Goal: Information Seeking & Learning: Find contact information

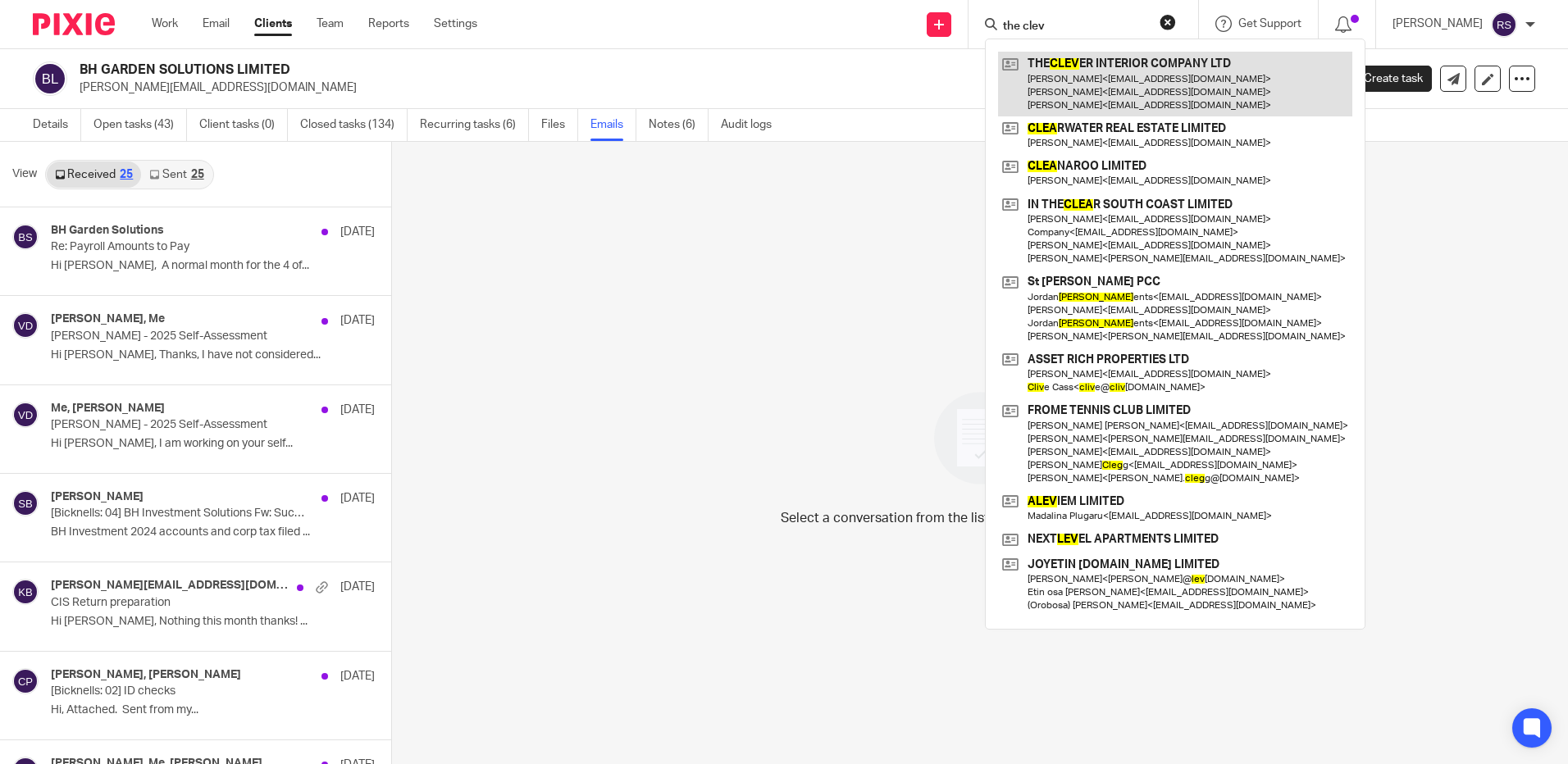
type input "the clev"
click at [1124, 87] on link at bounding box center [1175, 84] width 354 height 65
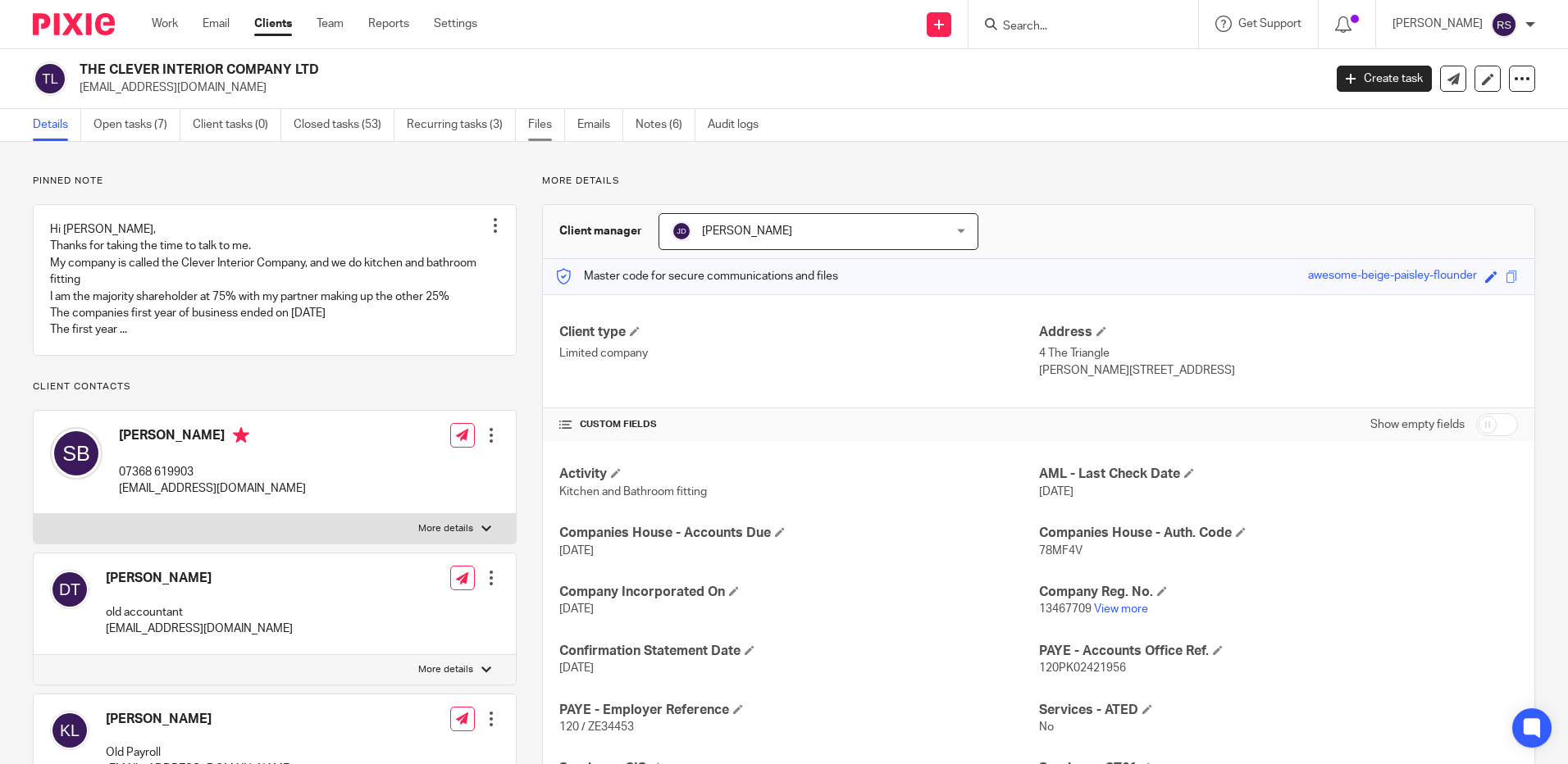
click at [540, 126] on link "Files" at bounding box center [546, 124] width 37 height 32
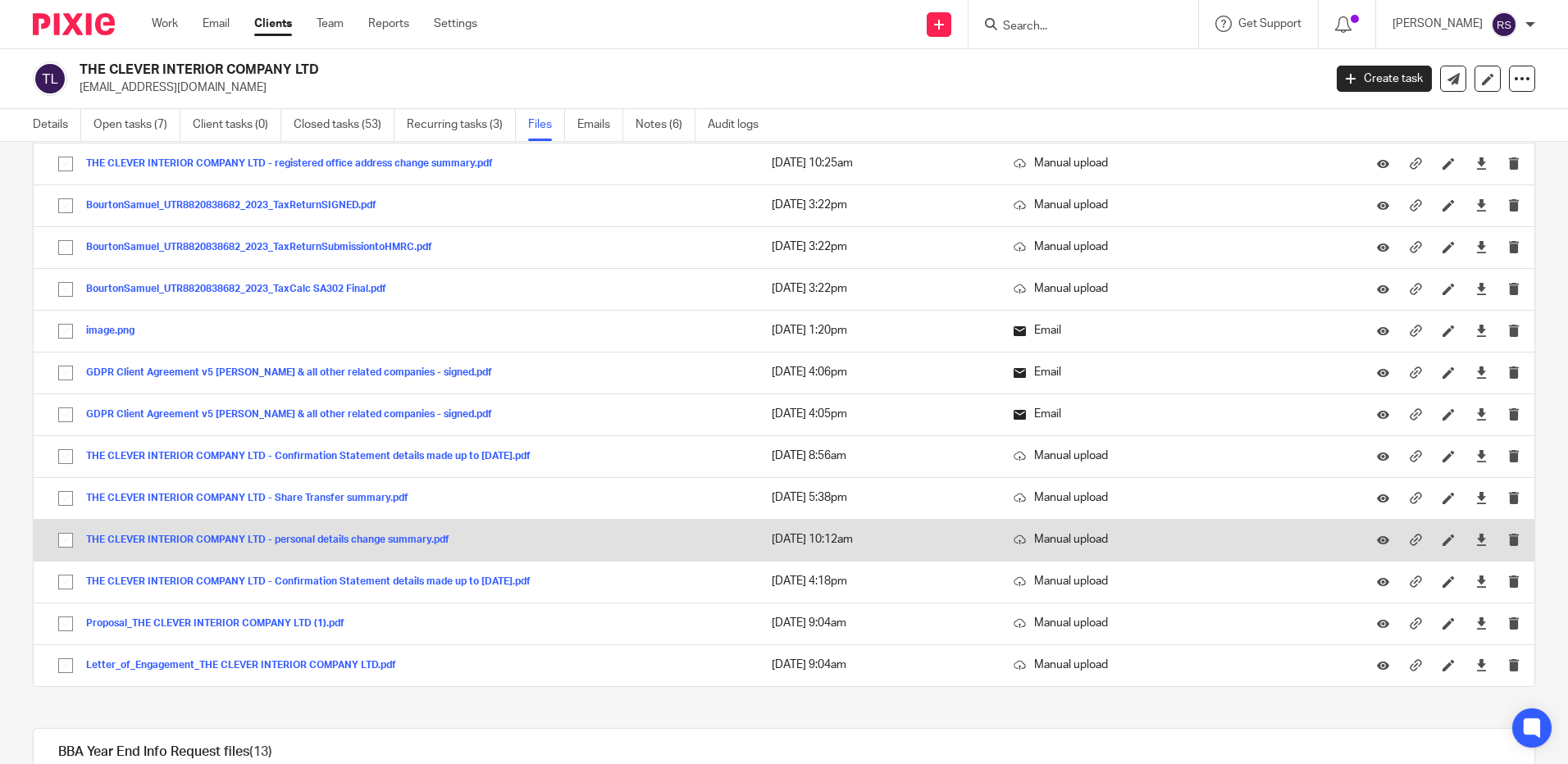
scroll to position [812, 0]
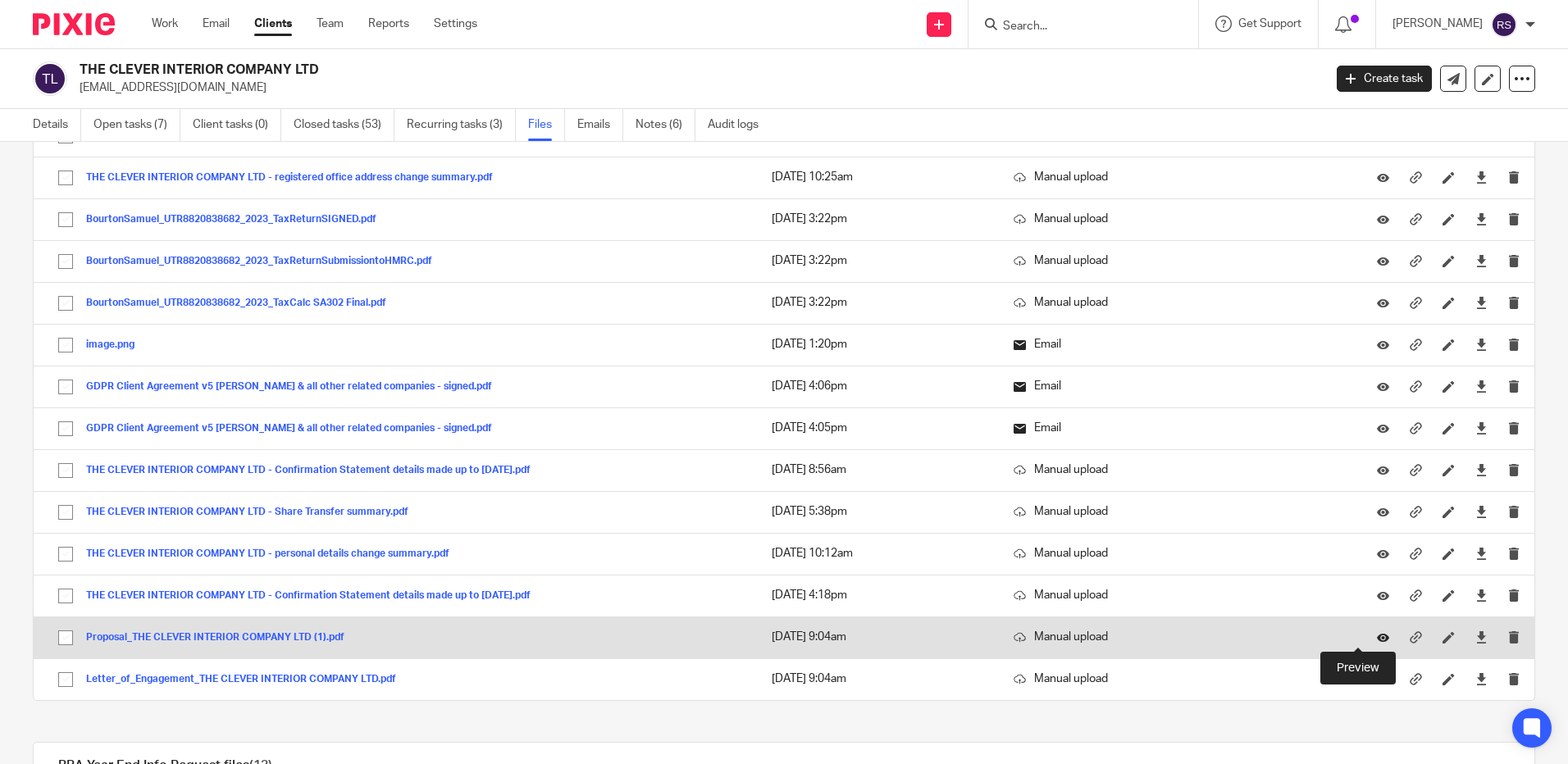
click at [1377, 635] on icon at bounding box center [1383, 637] width 12 height 12
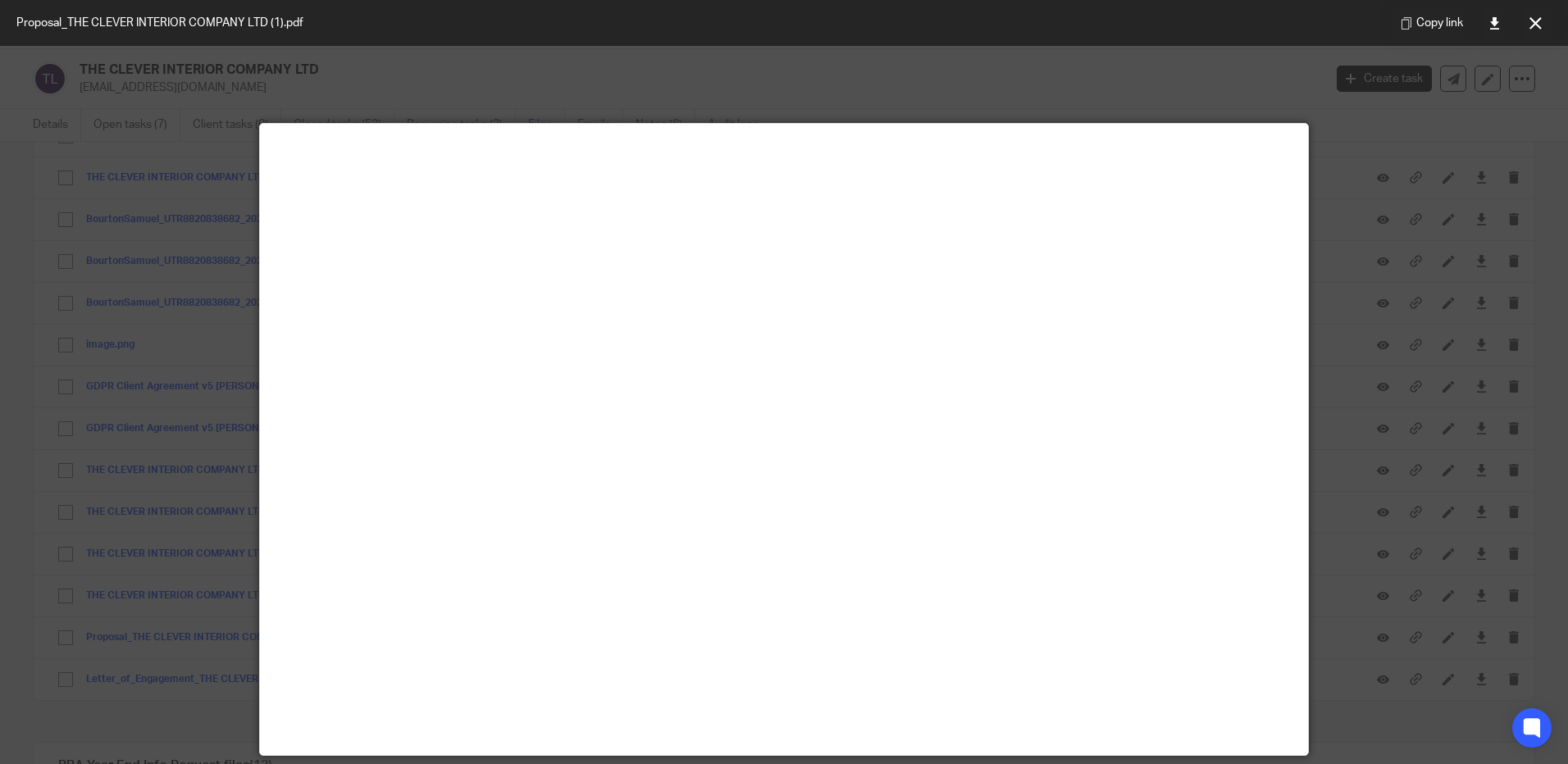
scroll to position [115, 0]
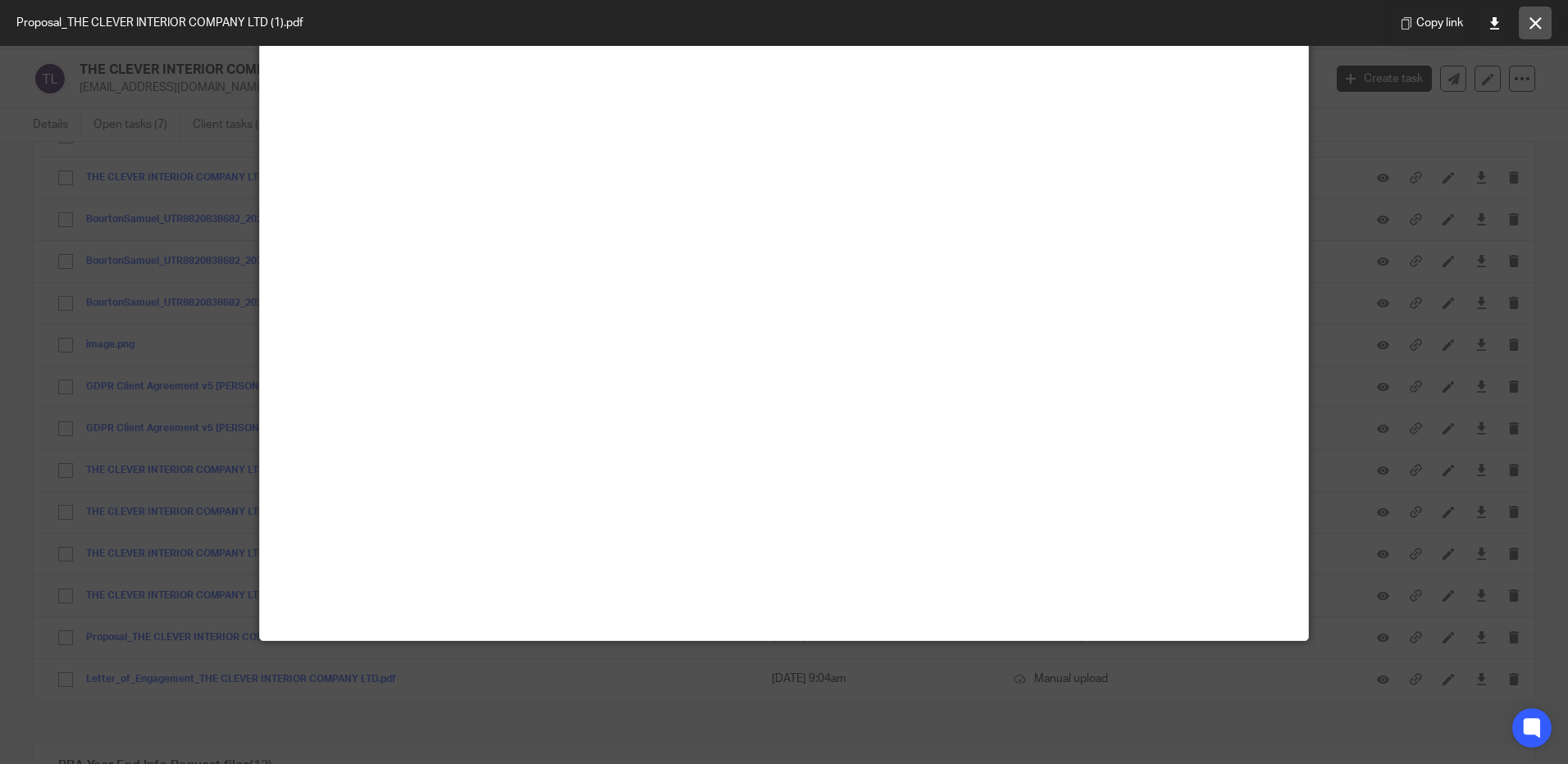
click at [1541, 27] on icon at bounding box center [1536, 23] width 12 height 12
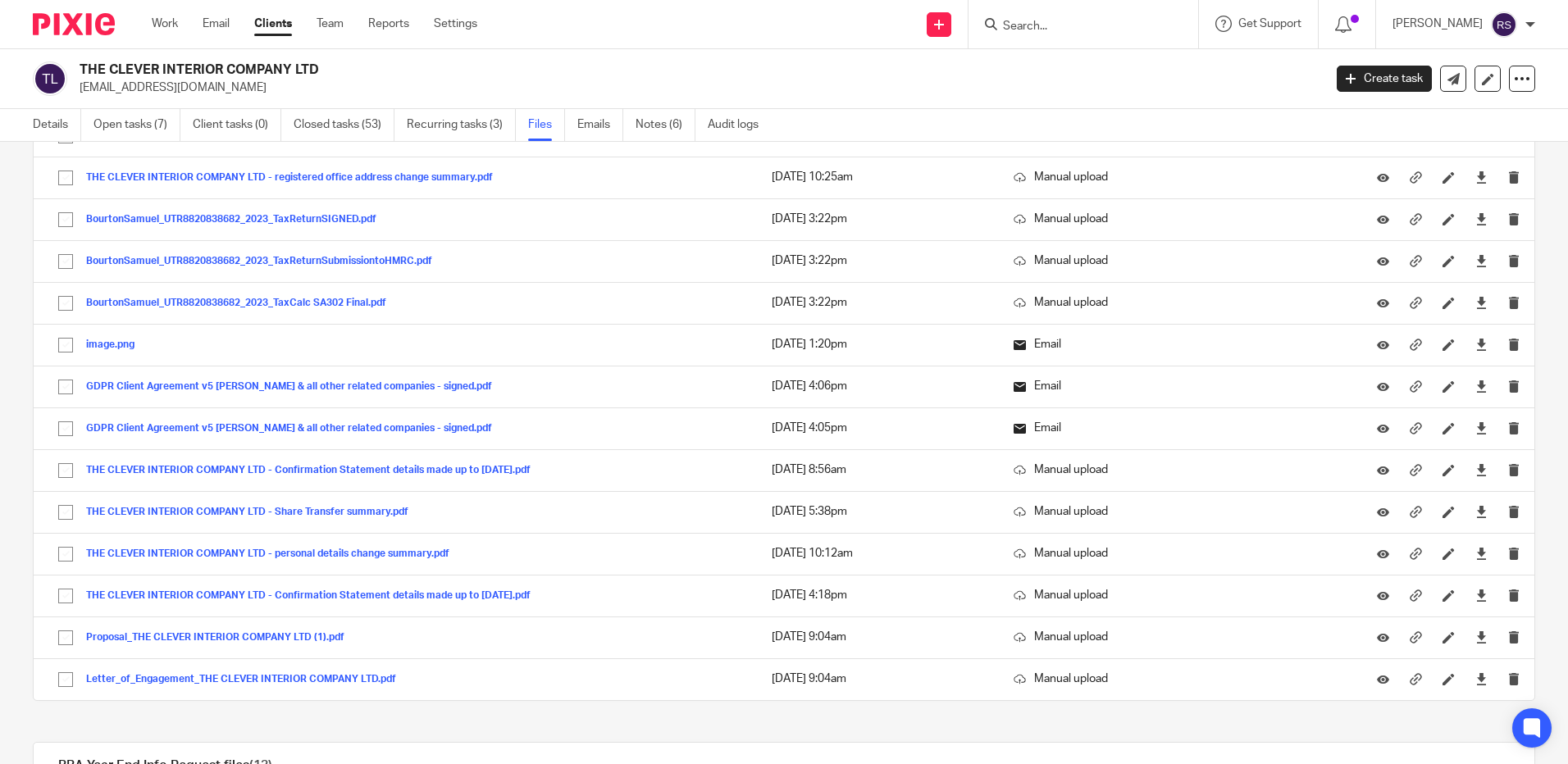
click at [1060, 32] on input "Search" at bounding box center [1075, 27] width 148 height 14
type input "amble tr"
click at [1132, 103] on div "AMBLE TR ADING LTD Johanna Forsenberg < hanna@ambleproperties.co.uk > James Ste…" at bounding box center [1174, 76] width 378 height 77
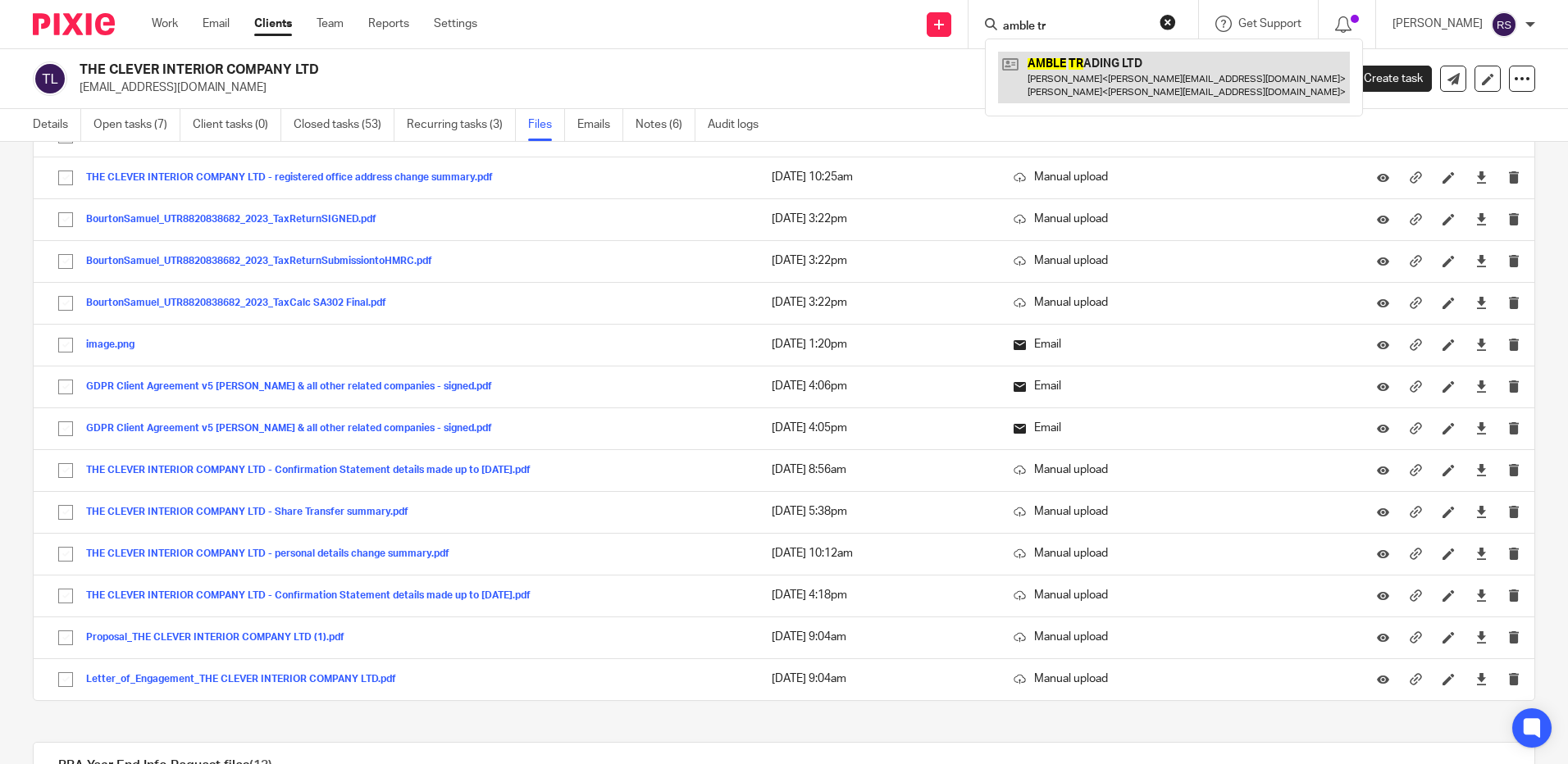
click at [1125, 70] on link at bounding box center [1174, 76] width 351 height 51
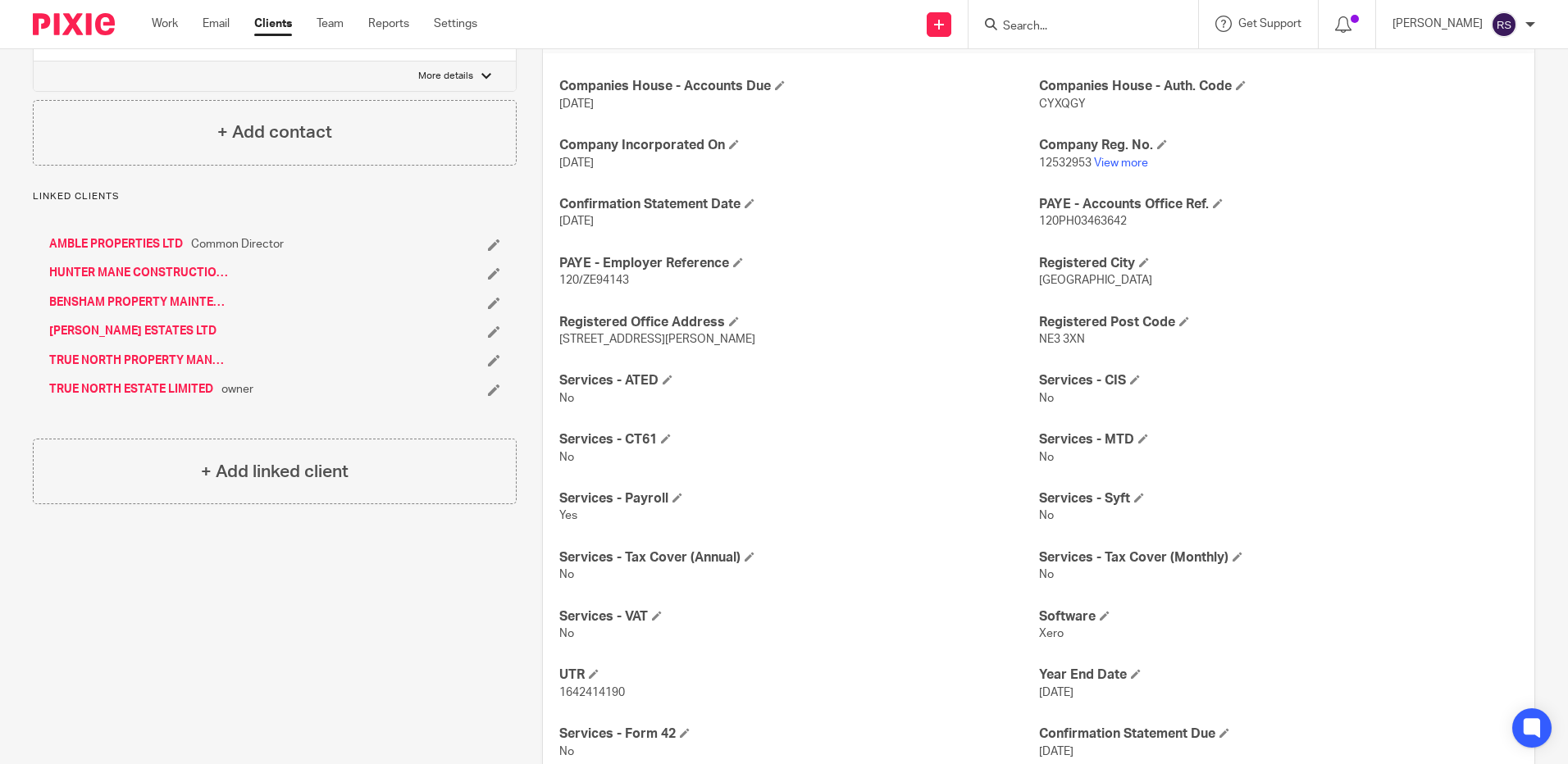
scroll to position [360, 0]
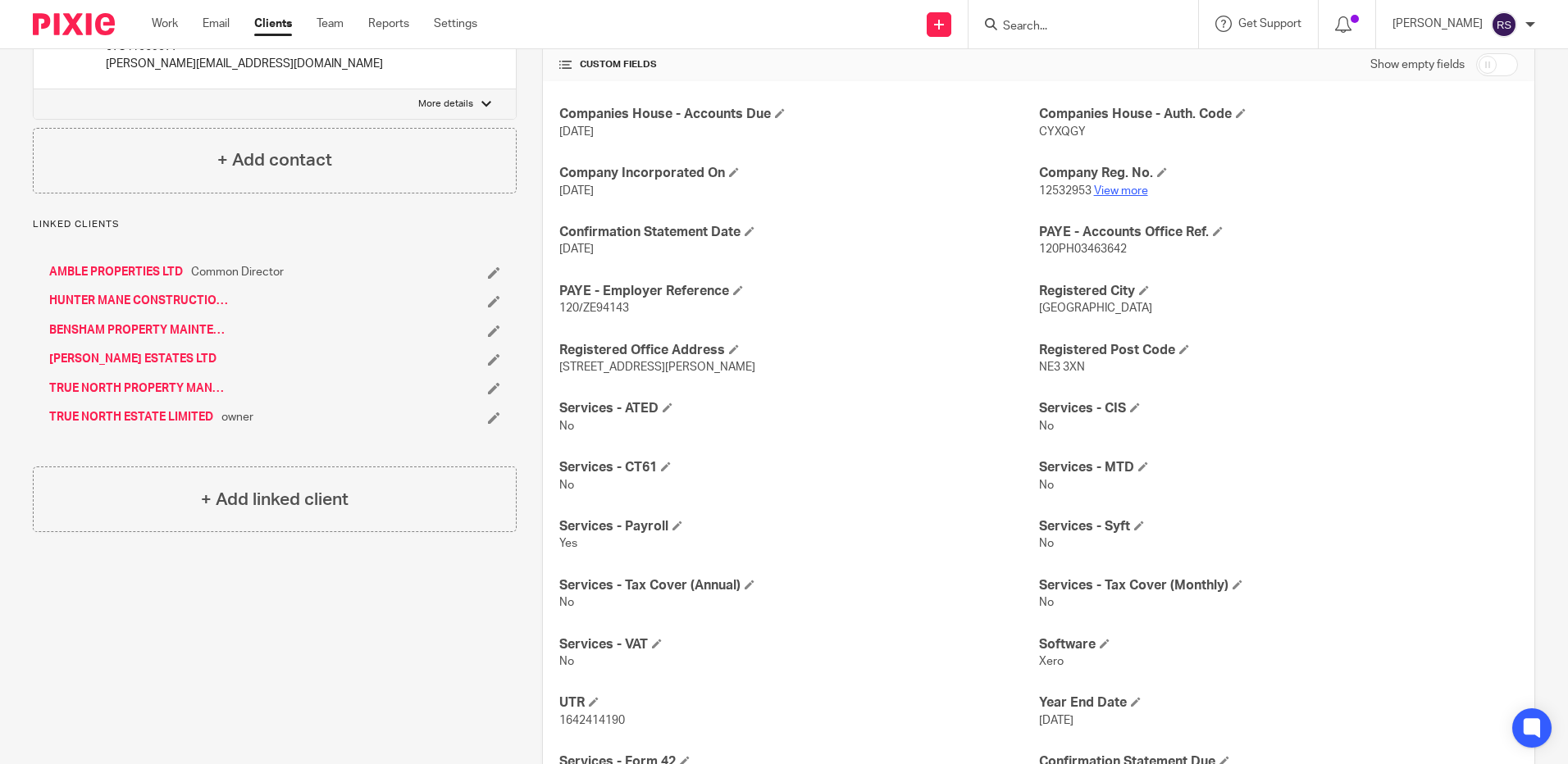
click at [1095, 189] on link "View more" at bounding box center [1121, 191] width 54 height 11
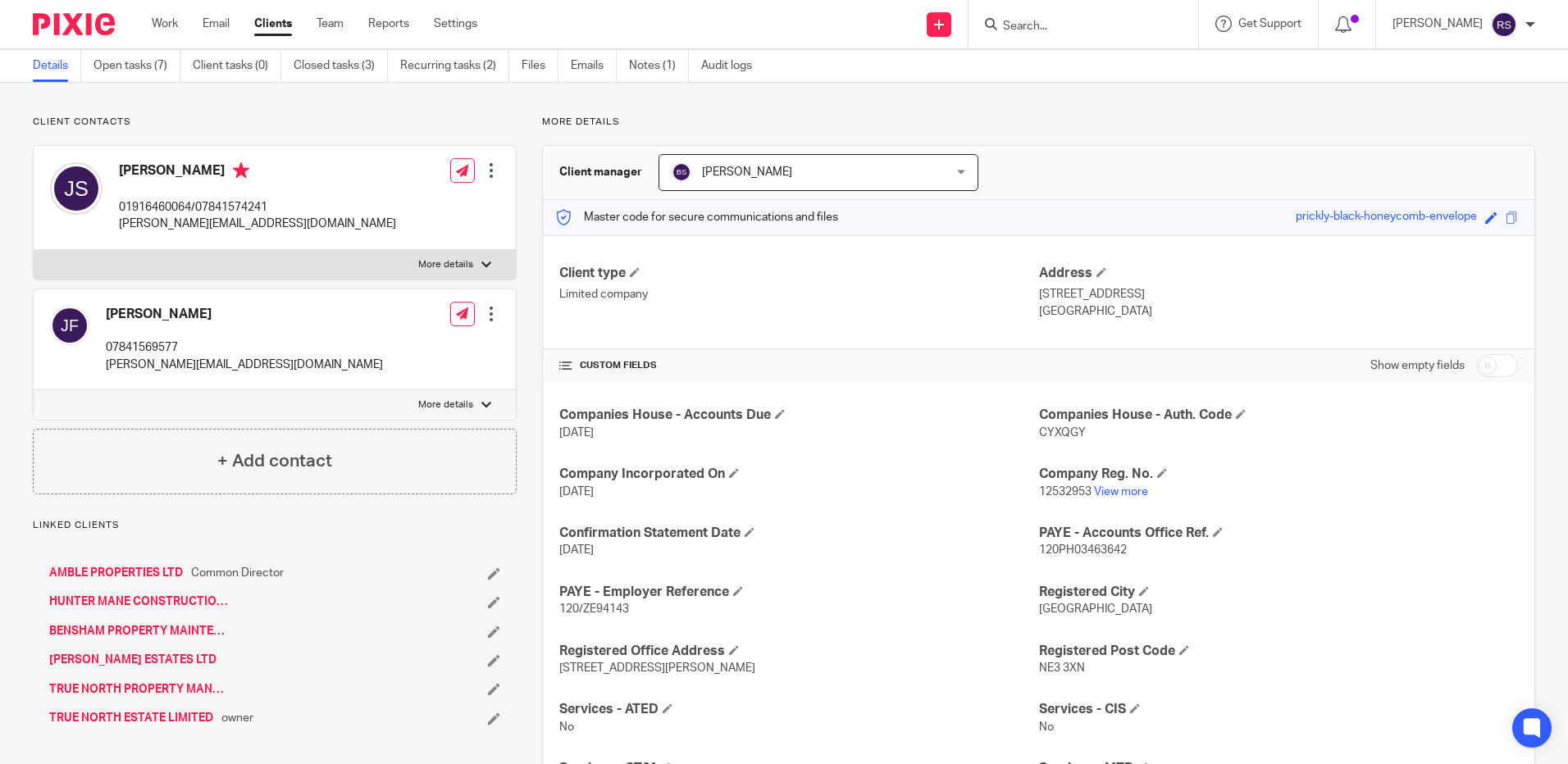
scroll to position [0, 0]
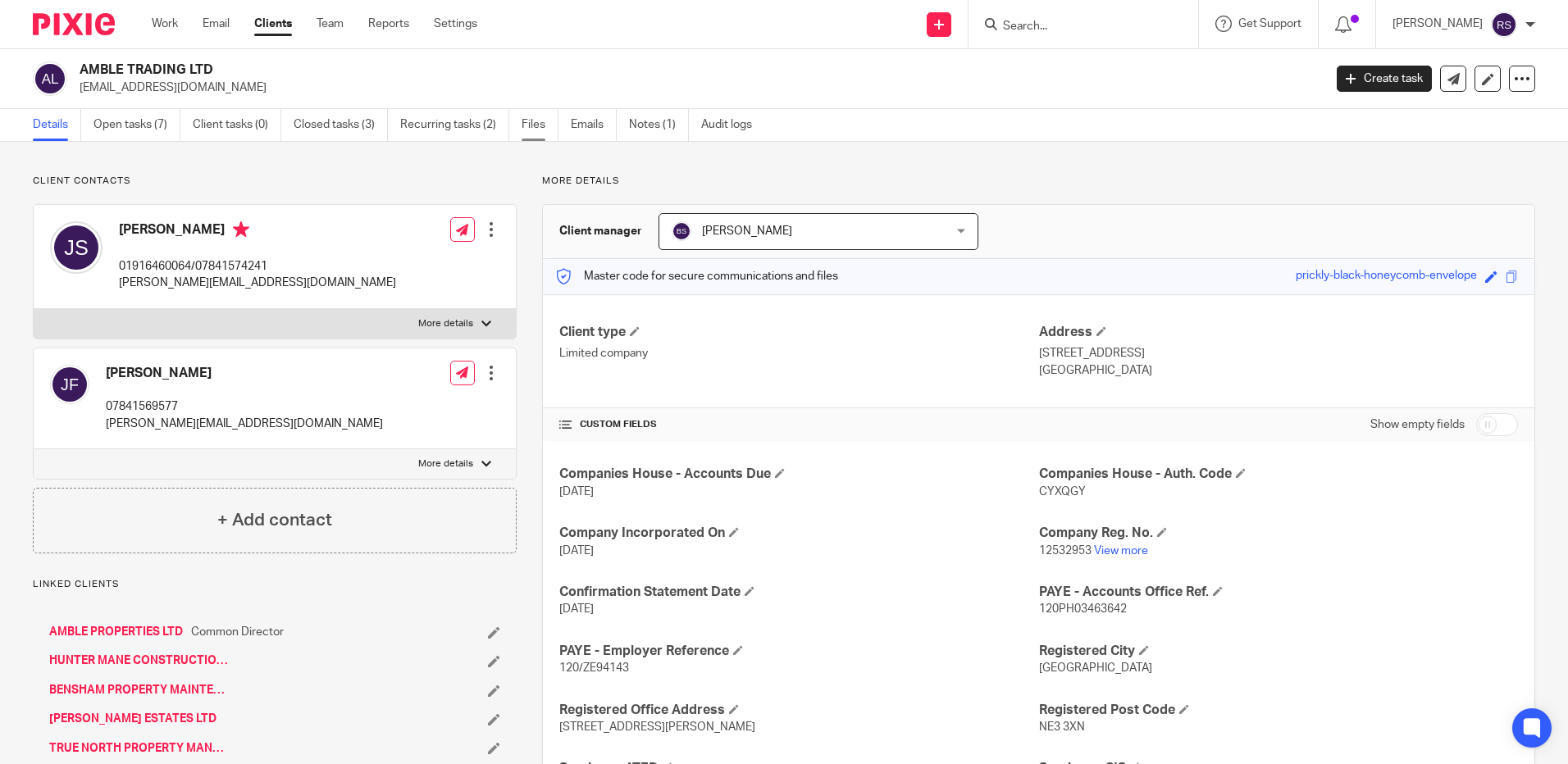
click at [537, 124] on link "Files" at bounding box center [540, 124] width 37 height 32
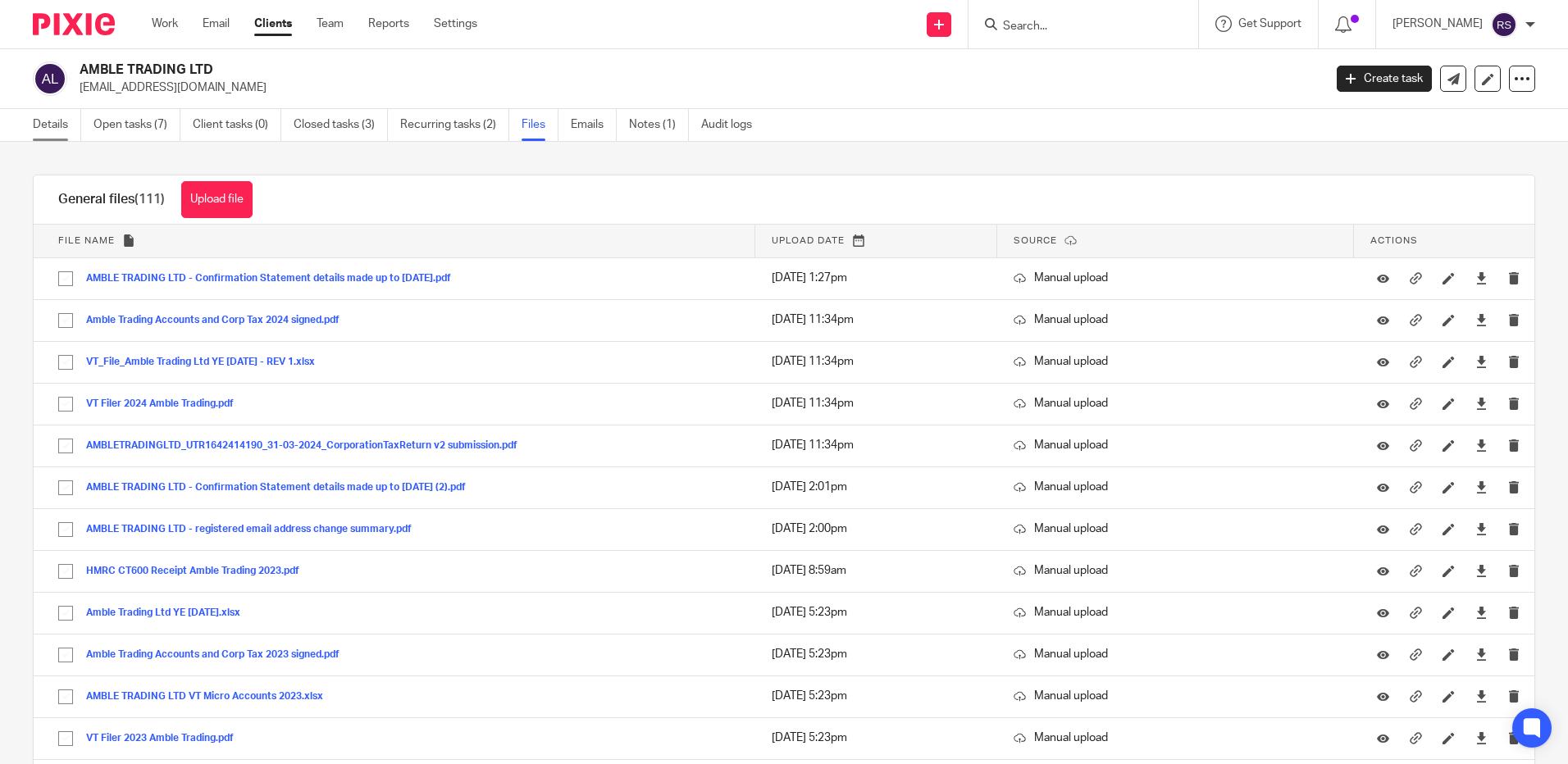
click at [45, 124] on link "Details" at bounding box center [56, 124] width 49 height 32
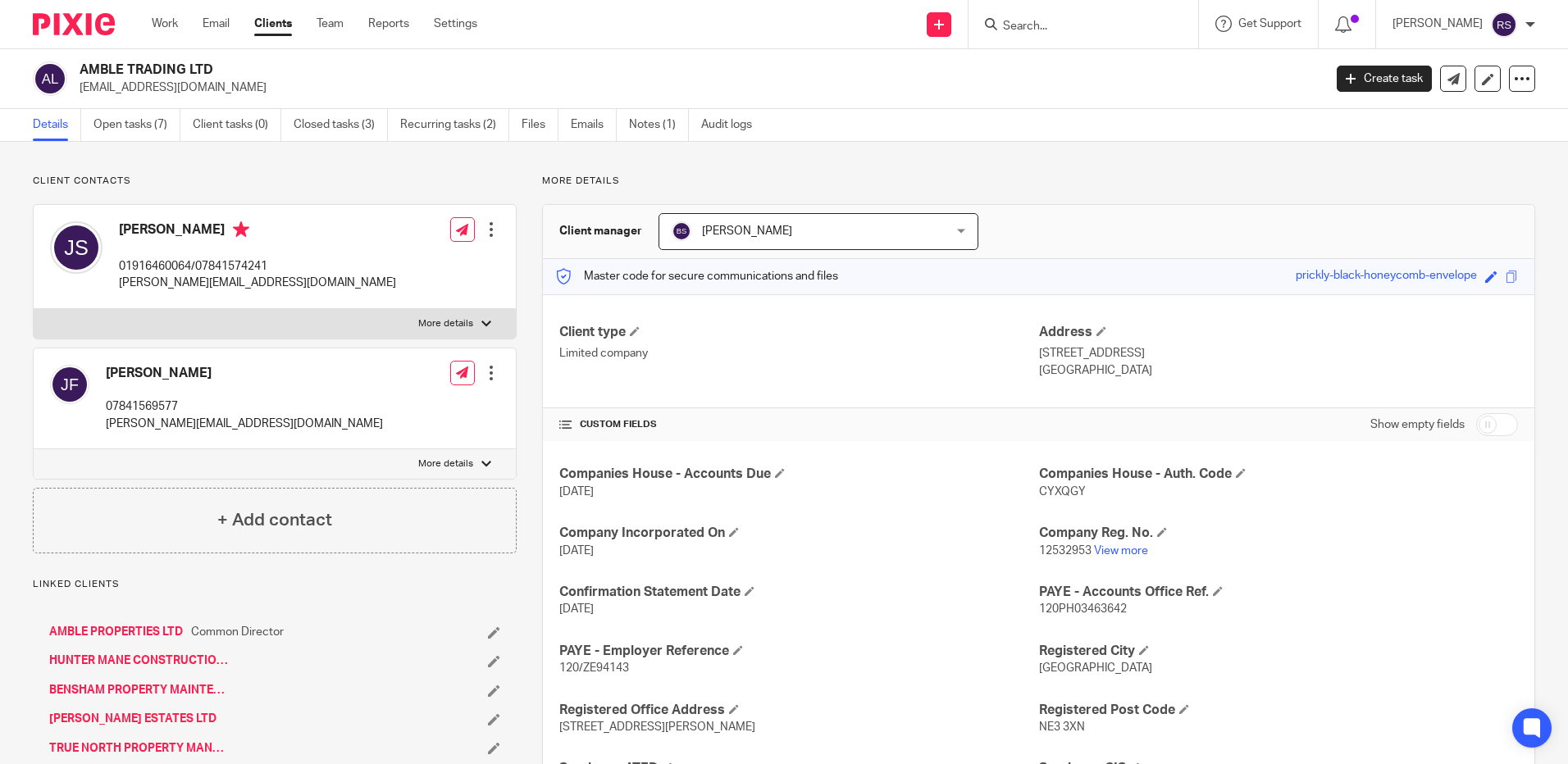
drag, startPoint x: 201, startPoint y: 92, endPoint x: 73, endPoint y: 96, distance: 128.1
click at [73, 96] on div "AMBLE TRADING LTD stephj499@gmail.com Create task Update from Companies House E…" at bounding box center [784, 79] width 1568 height 60
click at [189, 92] on p "[EMAIL_ADDRESS][DOMAIN_NAME]" at bounding box center [695, 87] width 1233 height 16
drag, startPoint x: 191, startPoint y: 94, endPoint x: 80, endPoint y: 90, distance: 111.1
click at [80, 90] on p "[EMAIL_ADDRESS][DOMAIN_NAME]" at bounding box center [695, 87] width 1233 height 16
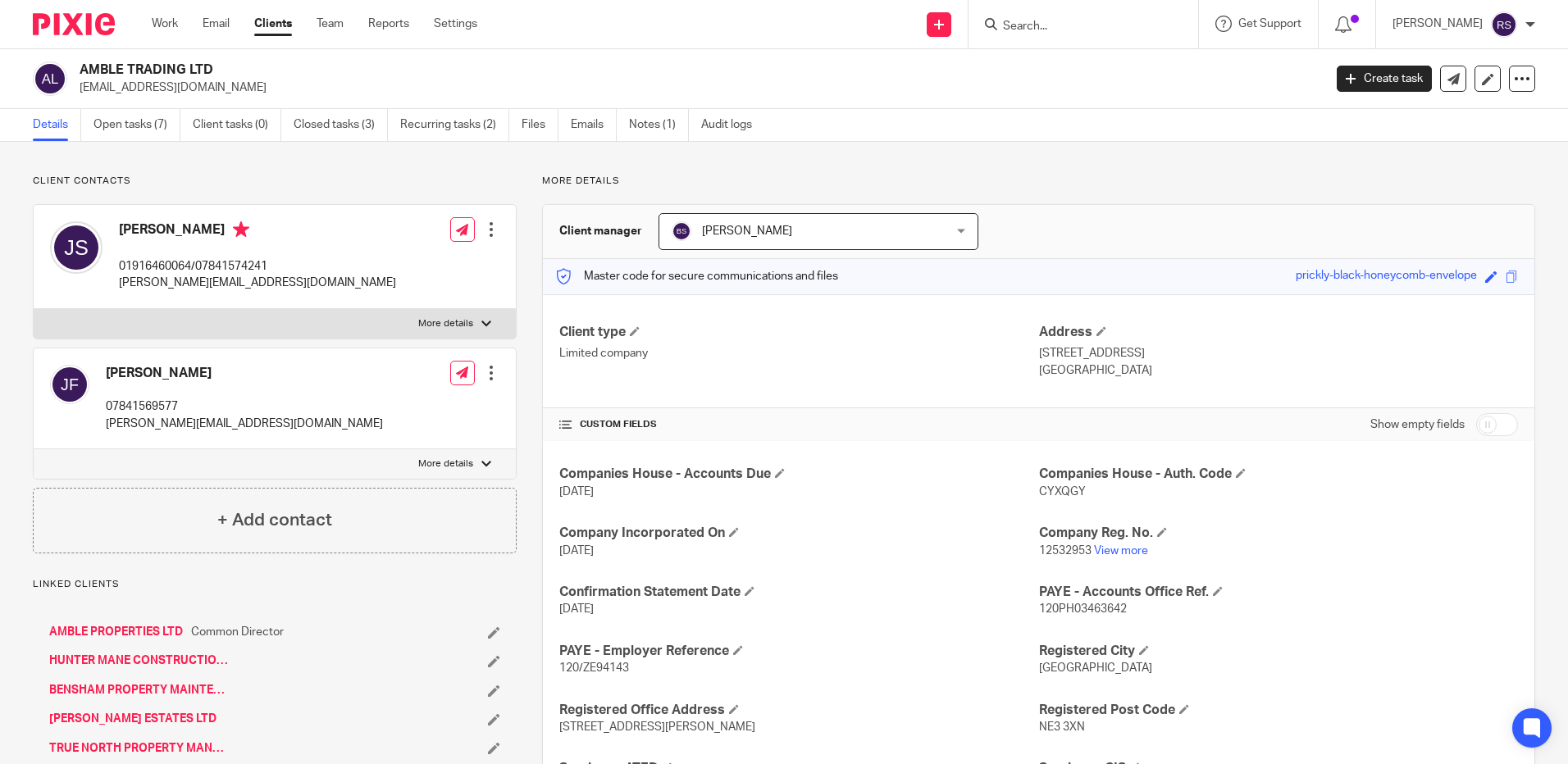
copy p "[EMAIL_ADDRESS][DOMAIN_NAME]"
drag, startPoint x: 297, startPoint y: 282, endPoint x: 112, endPoint y: 282, distance: 185.0
click at [112, 282] on div "James Stephenson 01916460064/07841574241 james@ambleproperties.co.uk Edit conta…" at bounding box center [274, 257] width 482 height 104
copy p "[PERSON_NAME][EMAIL_ADDRESS][DOMAIN_NAME]"
drag, startPoint x: 288, startPoint y: 417, endPoint x: 101, endPoint y: 421, distance: 187.0
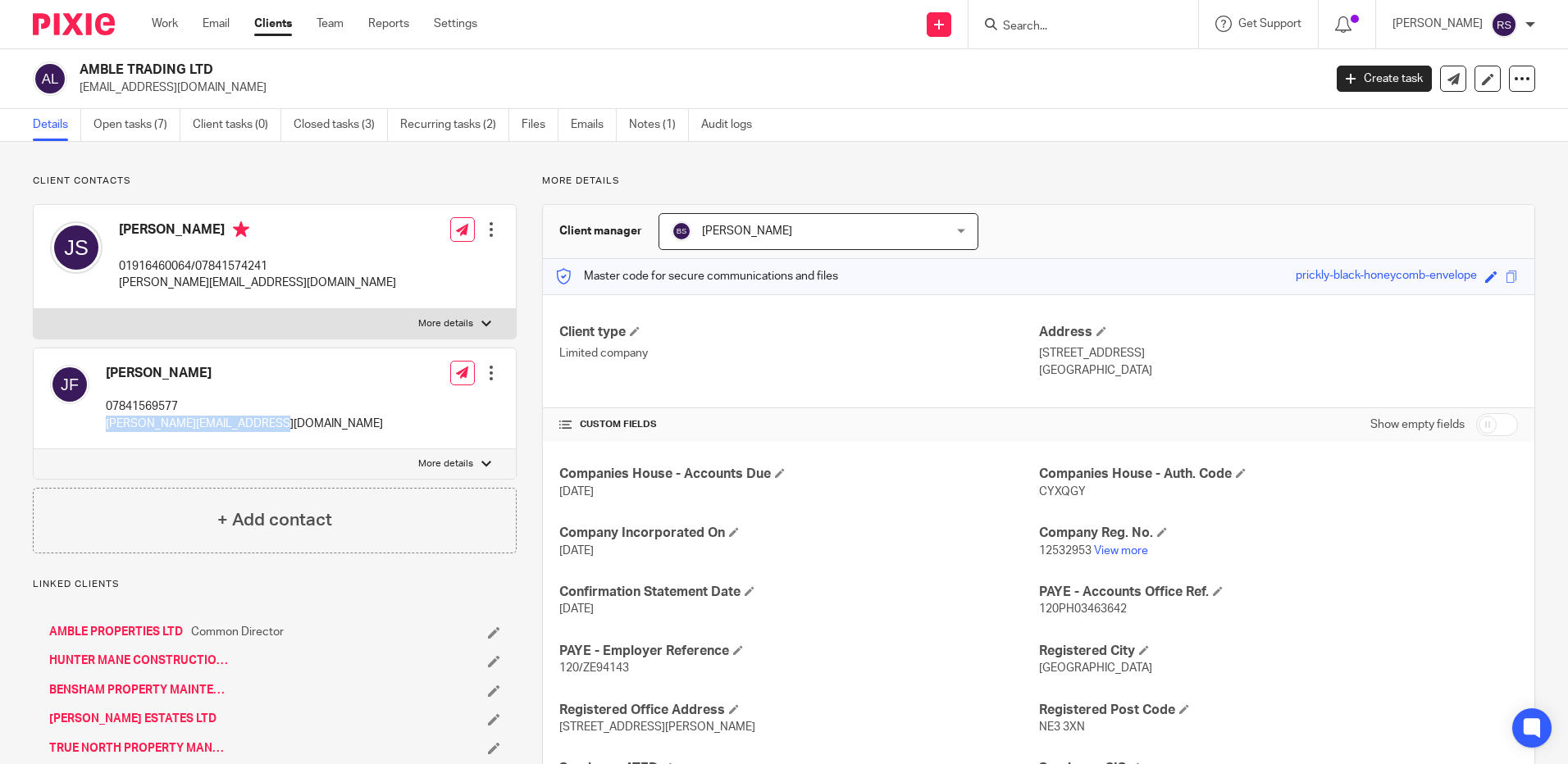
click at [101, 421] on div "Johanna Forsenberg 07841569577 hanna@ambleproperties.co.uk Edit contact Create …" at bounding box center [274, 399] width 482 height 101
copy p "[PERSON_NAME][EMAIL_ADDRESS][DOMAIN_NAME]"
click at [1121, 539] on h4 "Company Reg. No." at bounding box center [1279, 534] width 479 height 17
click at [1121, 546] on link "View more" at bounding box center [1121, 551] width 54 height 11
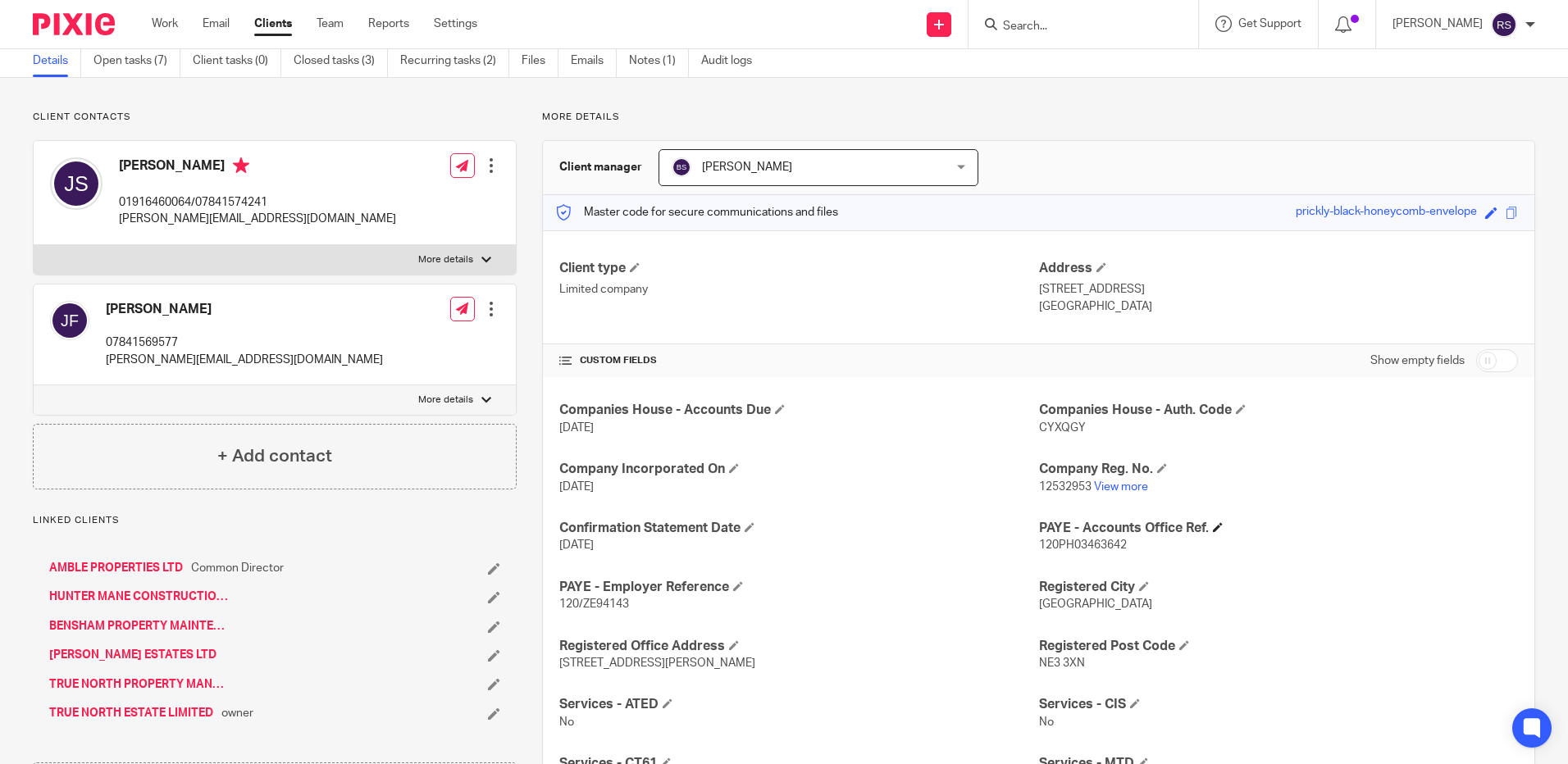
scroll to position [442, 0]
